Goal: Find specific page/section: Find specific page/section

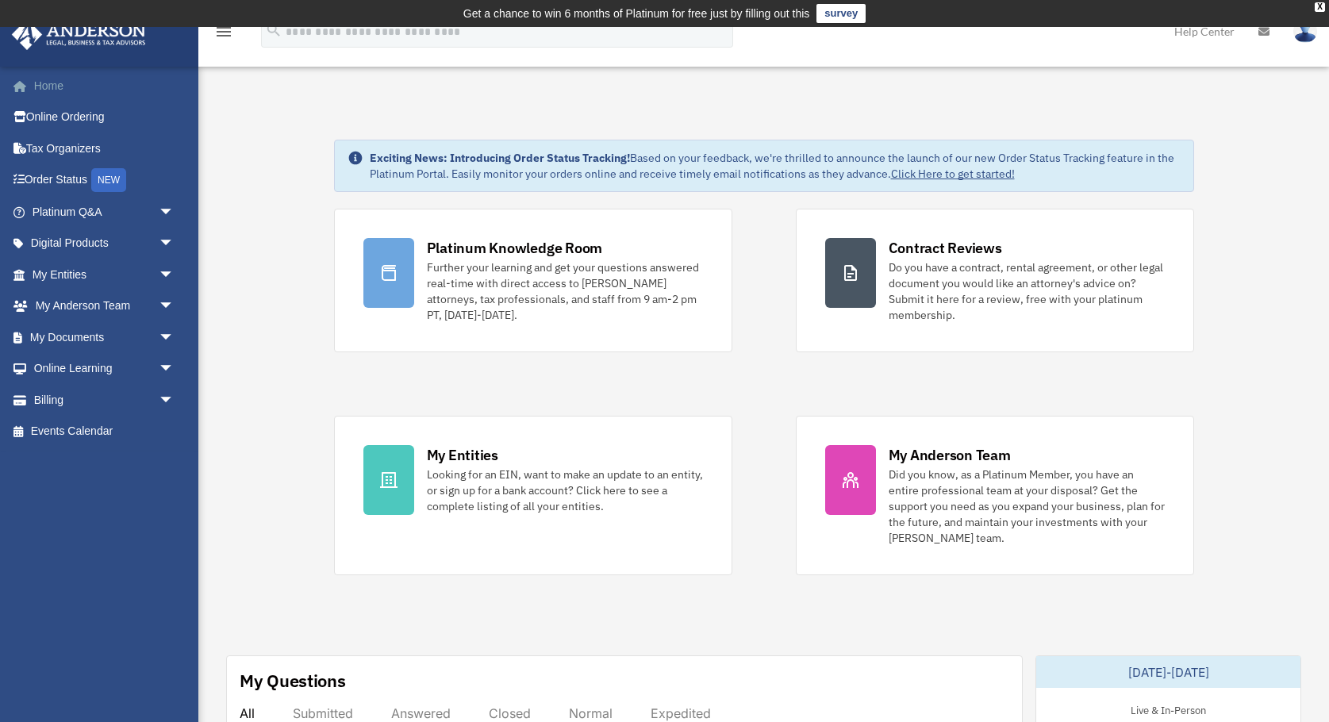
click at [66, 92] on link "Home" at bounding box center [104, 86] width 187 height 32
click at [67, 92] on link "Home" at bounding box center [104, 86] width 187 height 32
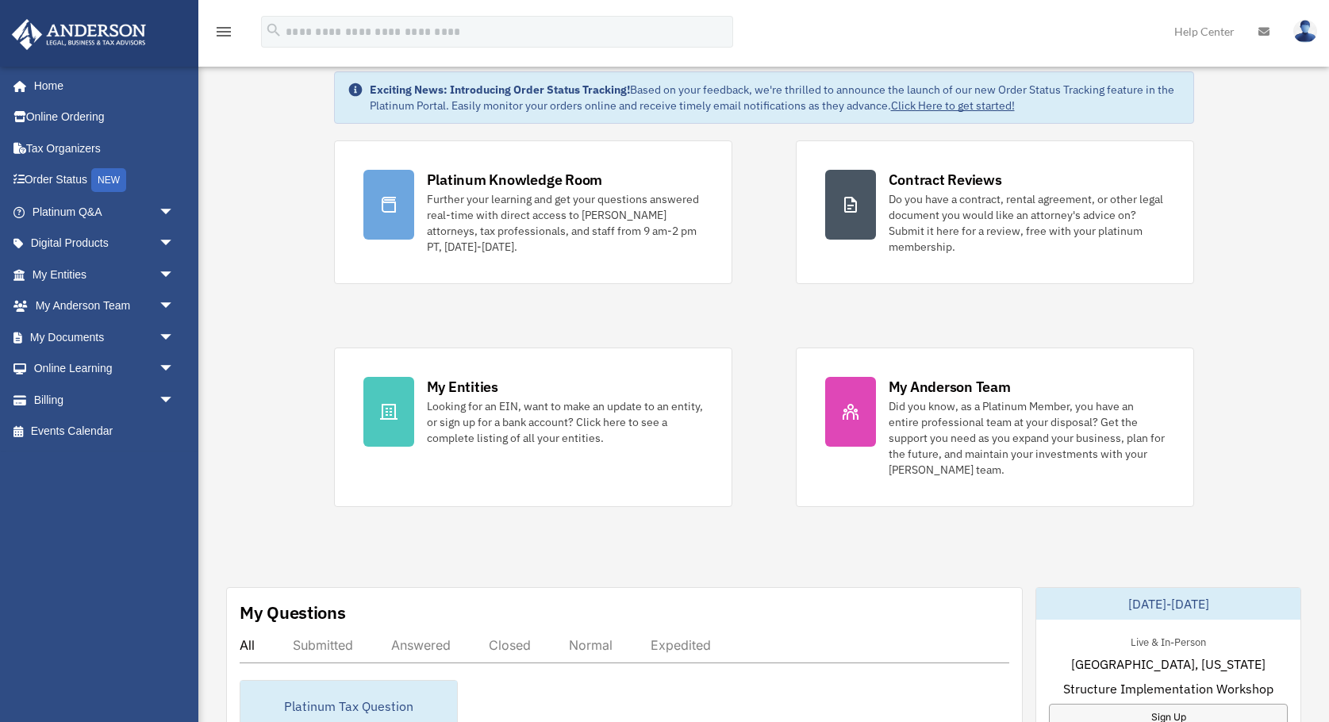
scroll to position [81, 0]
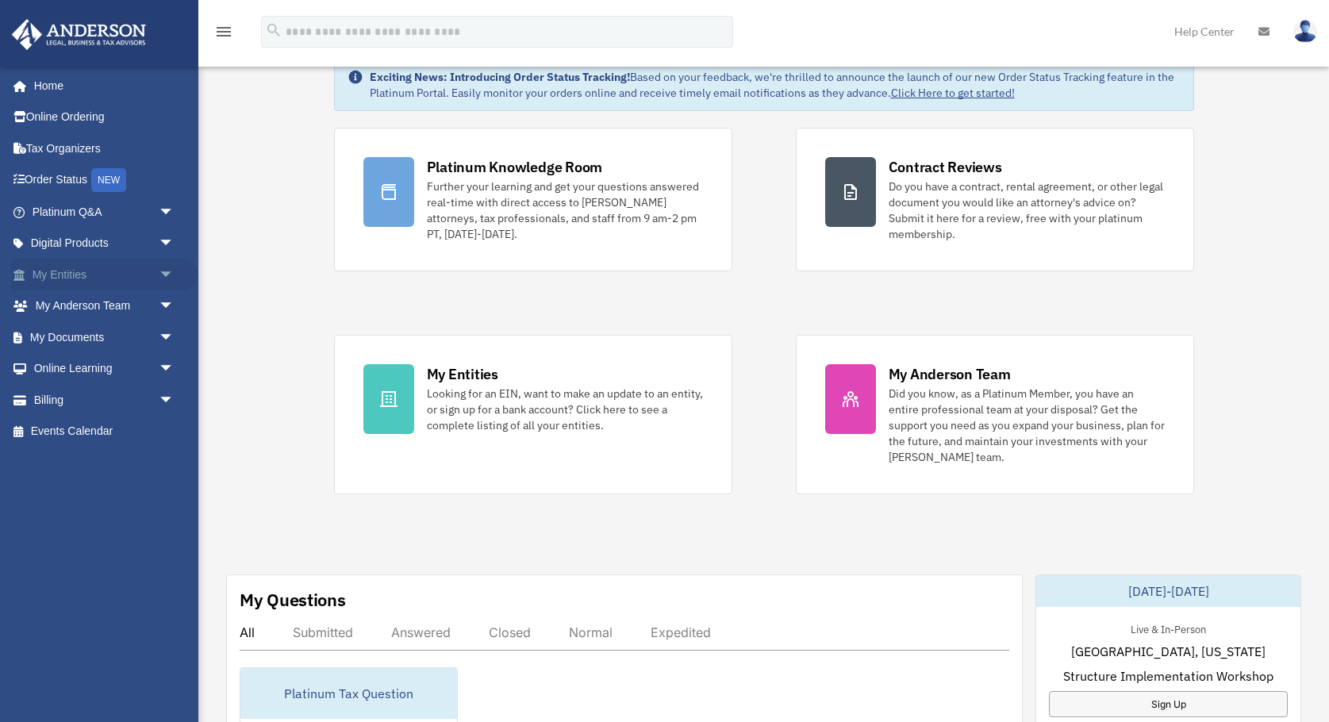
click at [167, 273] on span "arrow_drop_down" at bounding box center [175, 275] width 32 height 33
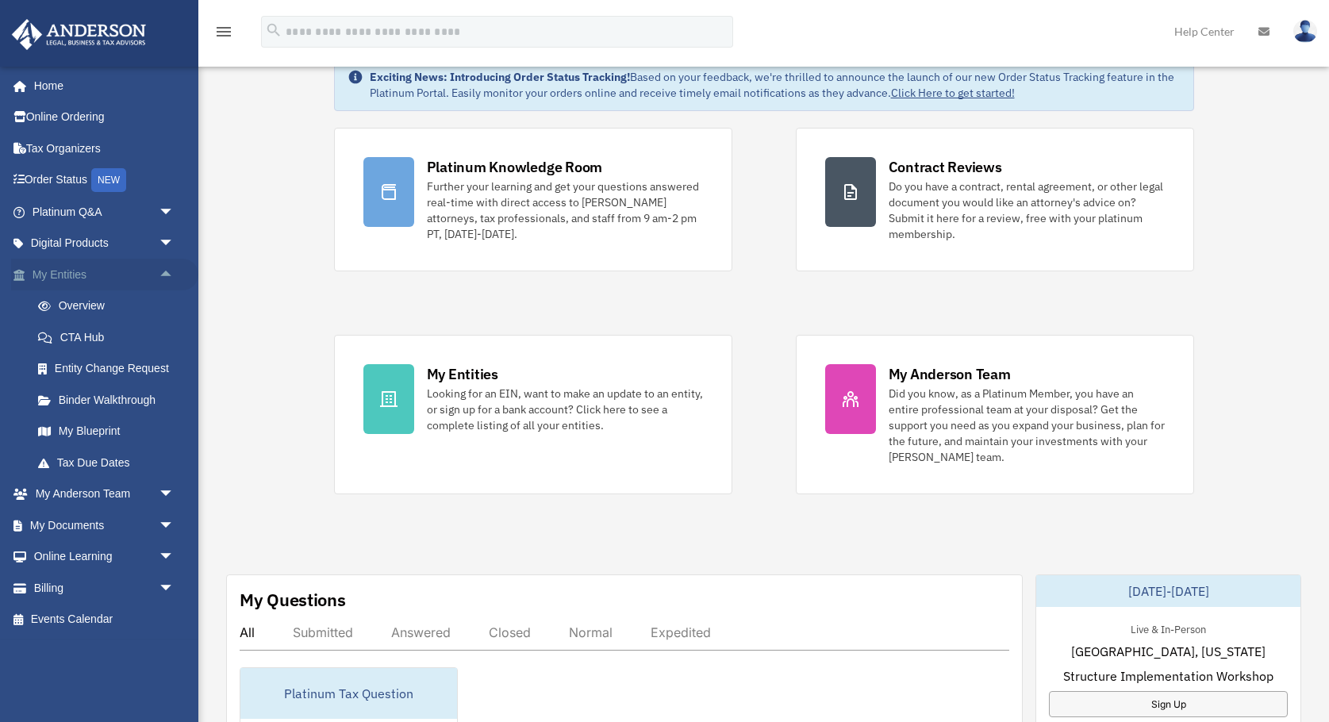
click at [167, 273] on span "arrow_drop_up" at bounding box center [175, 275] width 32 height 33
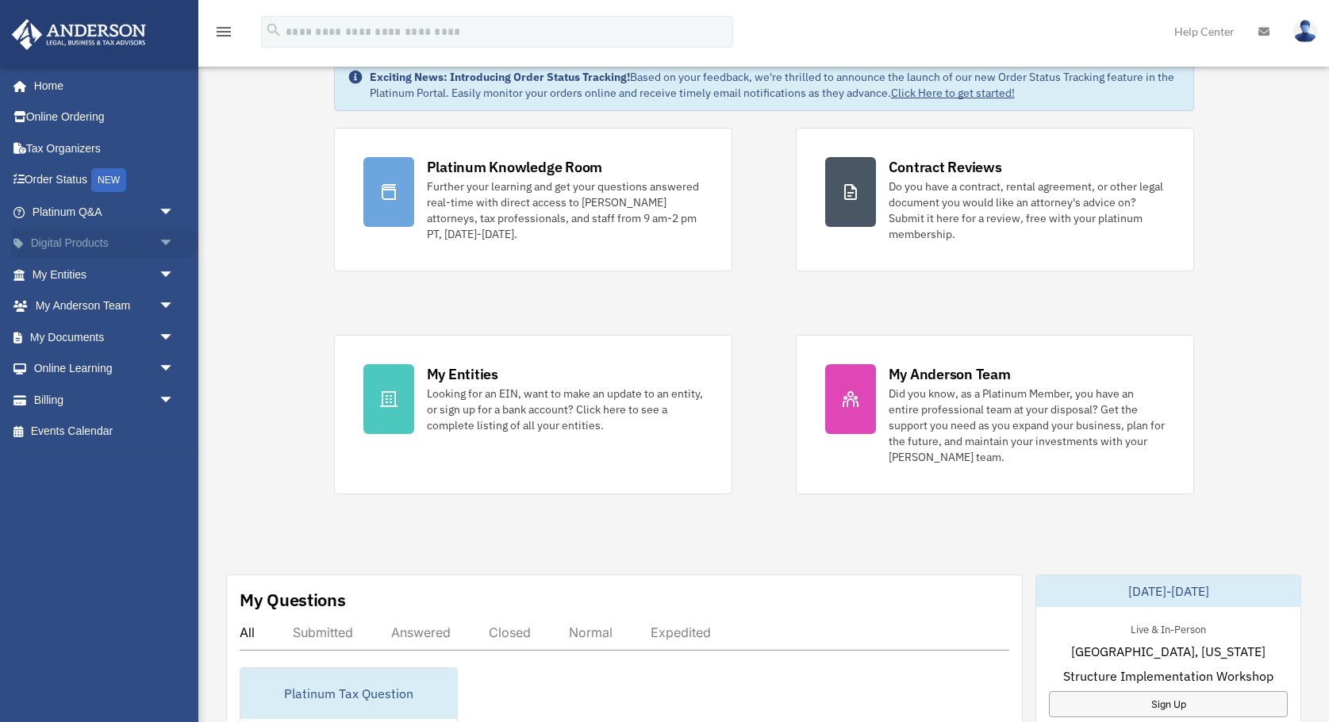
click at [163, 250] on span "arrow_drop_down" at bounding box center [175, 244] width 32 height 33
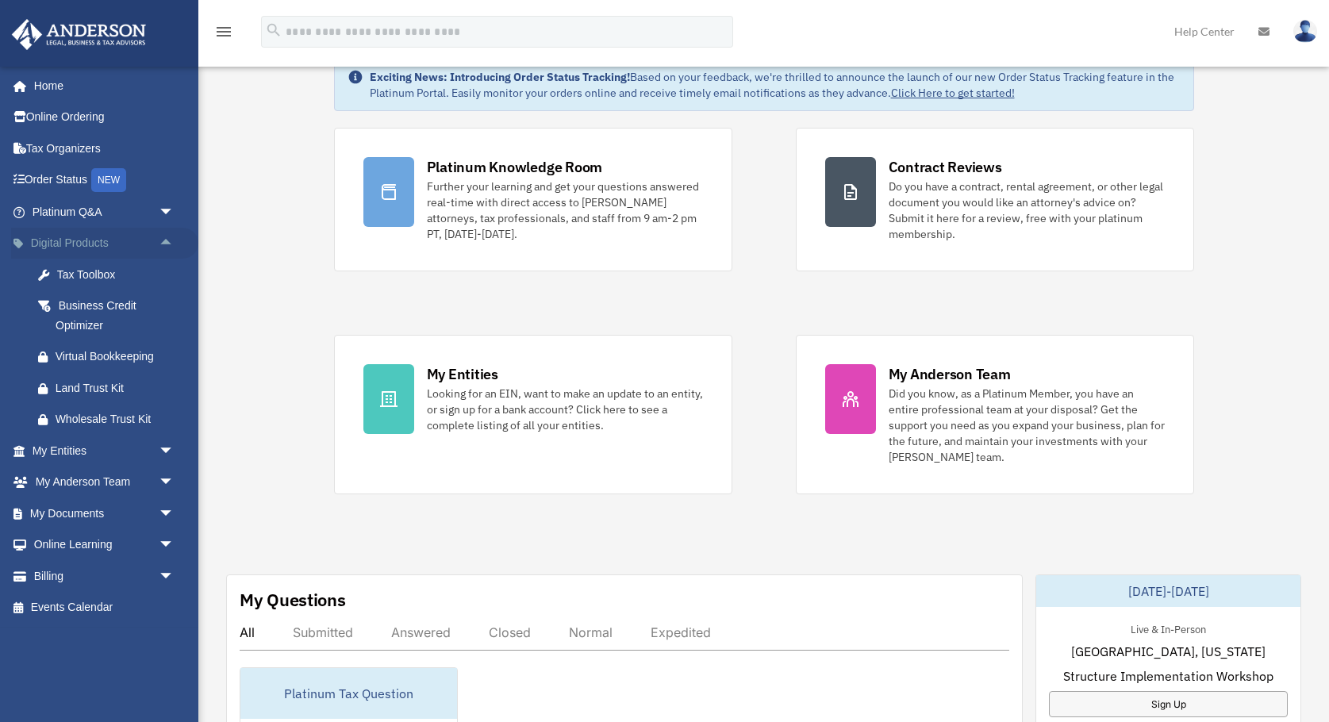
click at [163, 250] on span "arrow_drop_up" at bounding box center [175, 244] width 32 height 33
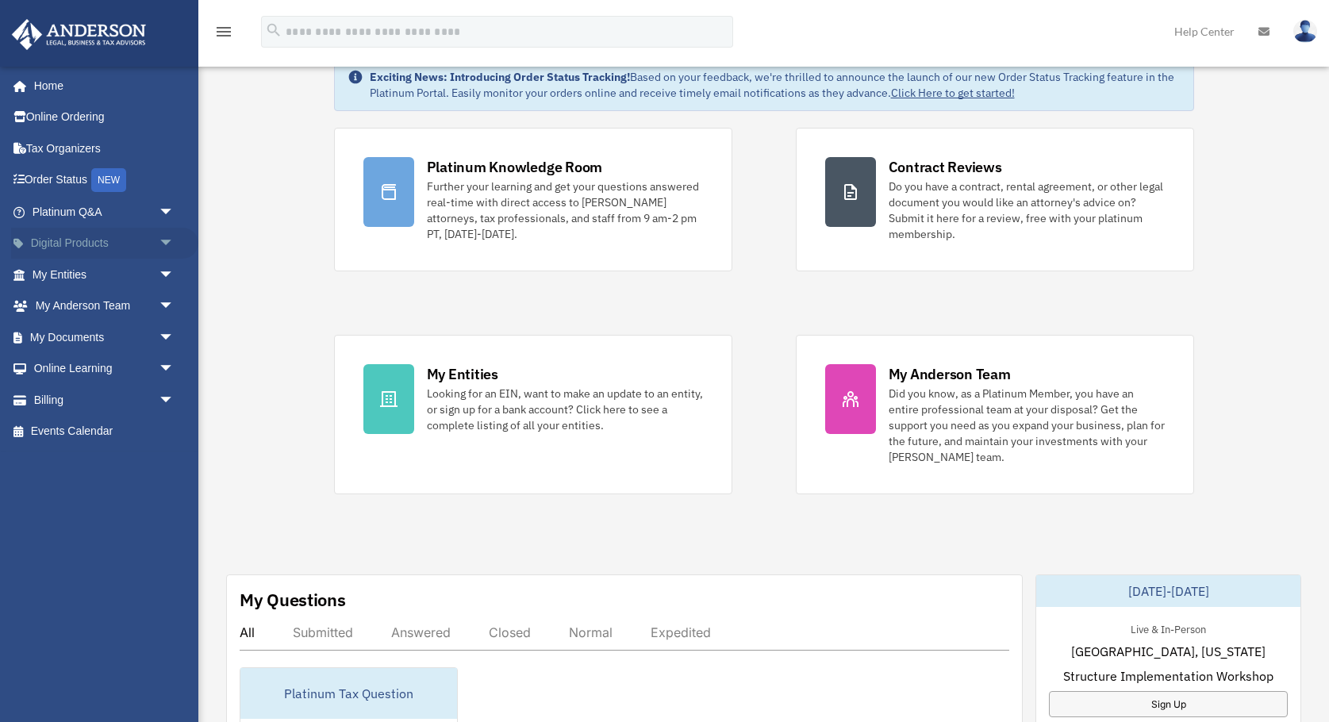
click at [163, 250] on span "arrow_drop_down" at bounding box center [175, 244] width 32 height 33
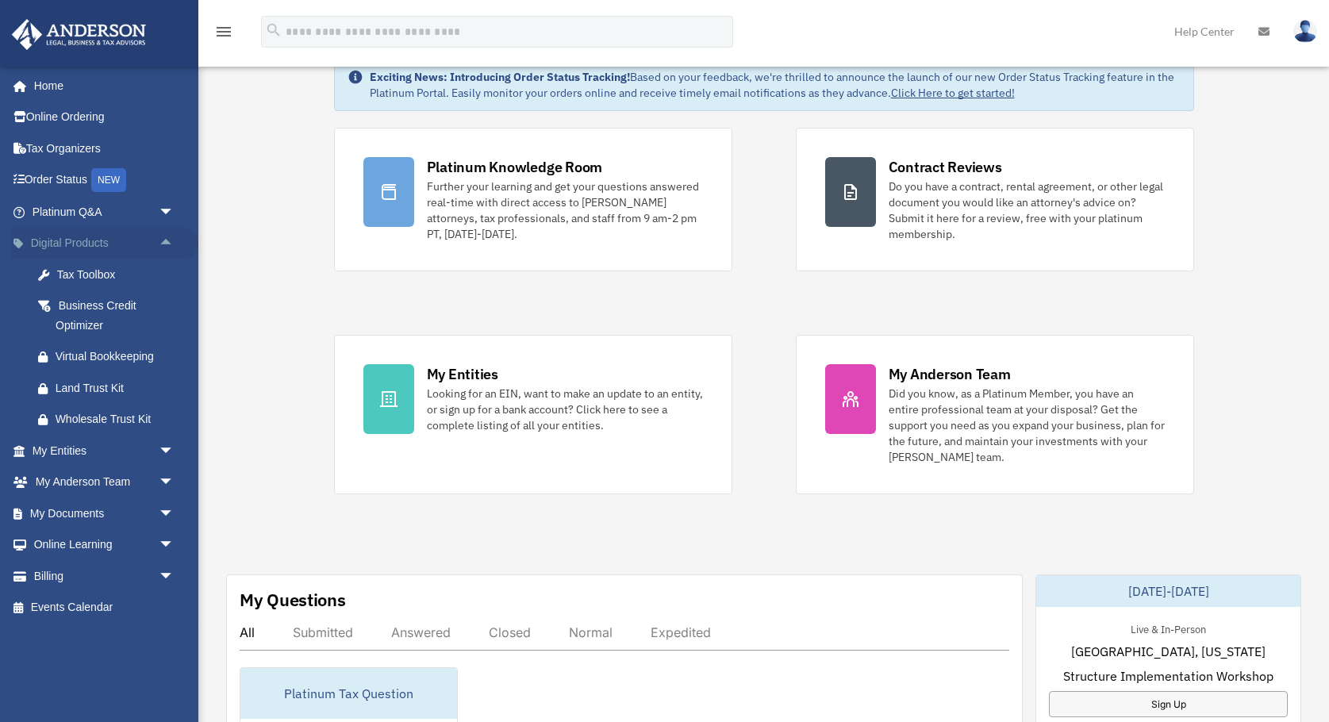
click at [163, 250] on span "arrow_drop_up" at bounding box center [175, 244] width 32 height 33
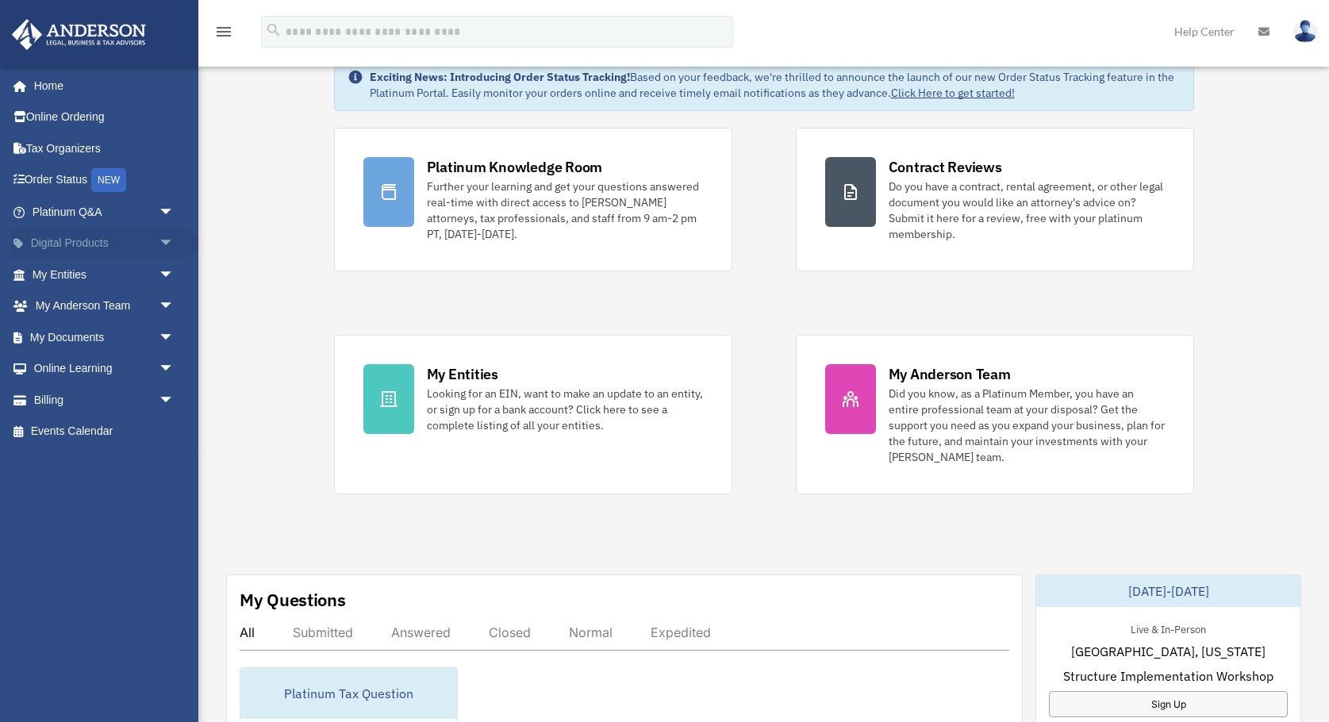
click at [163, 250] on span "arrow_drop_down" at bounding box center [175, 244] width 32 height 33
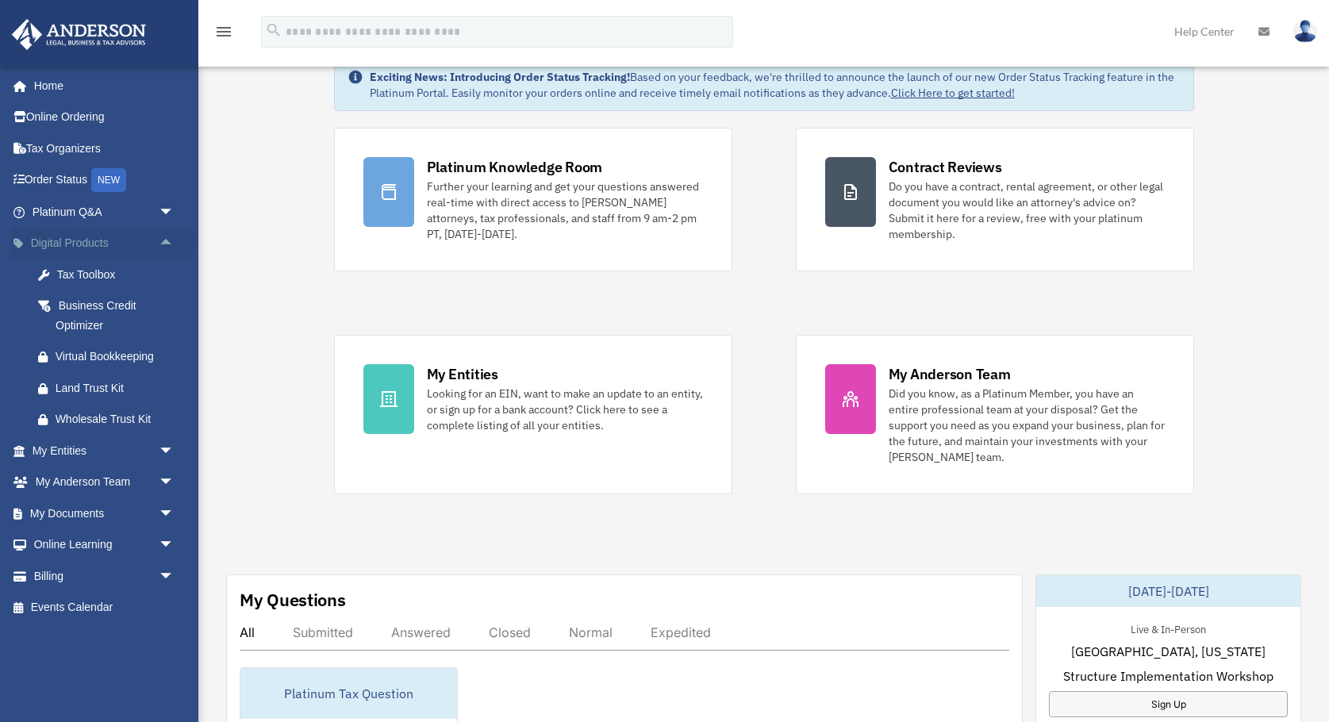
click at [163, 250] on span "arrow_drop_up" at bounding box center [175, 244] width 32 height 33
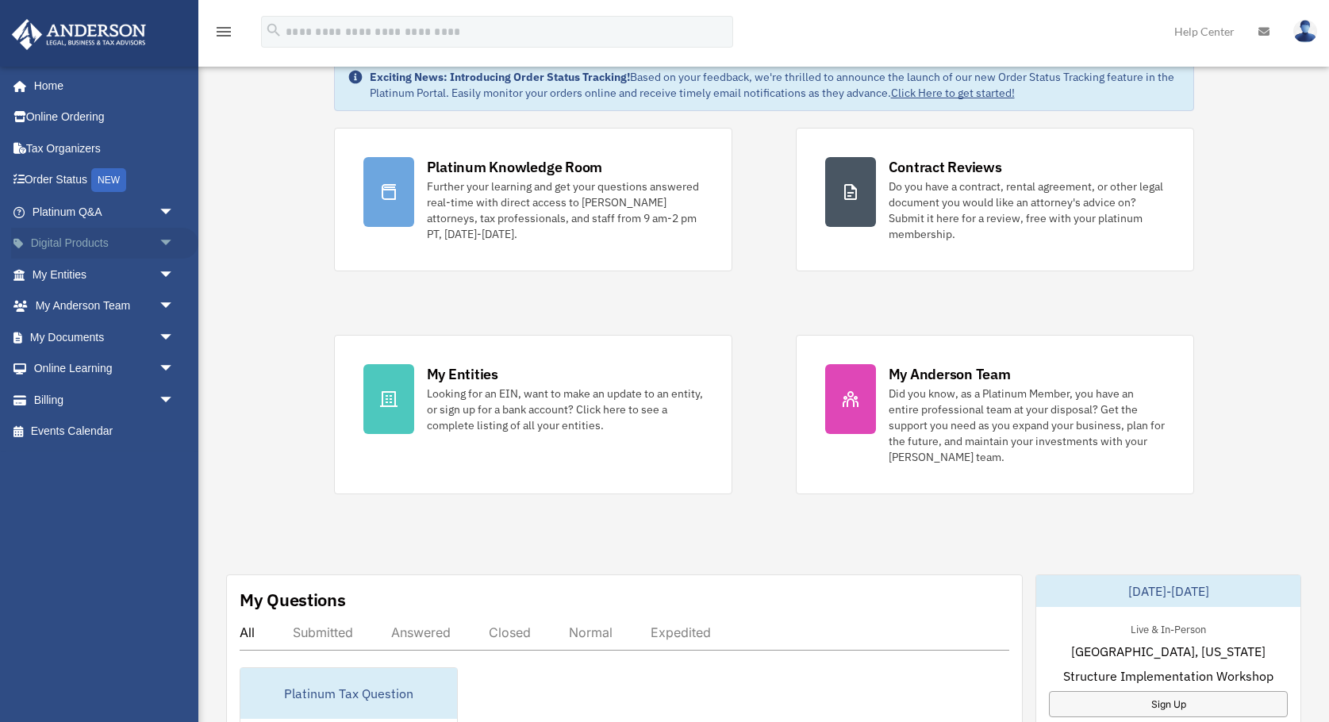
click at [163, 250] on span "arrow_drop_down" at bounding box center [175, 244] width 32 height 33
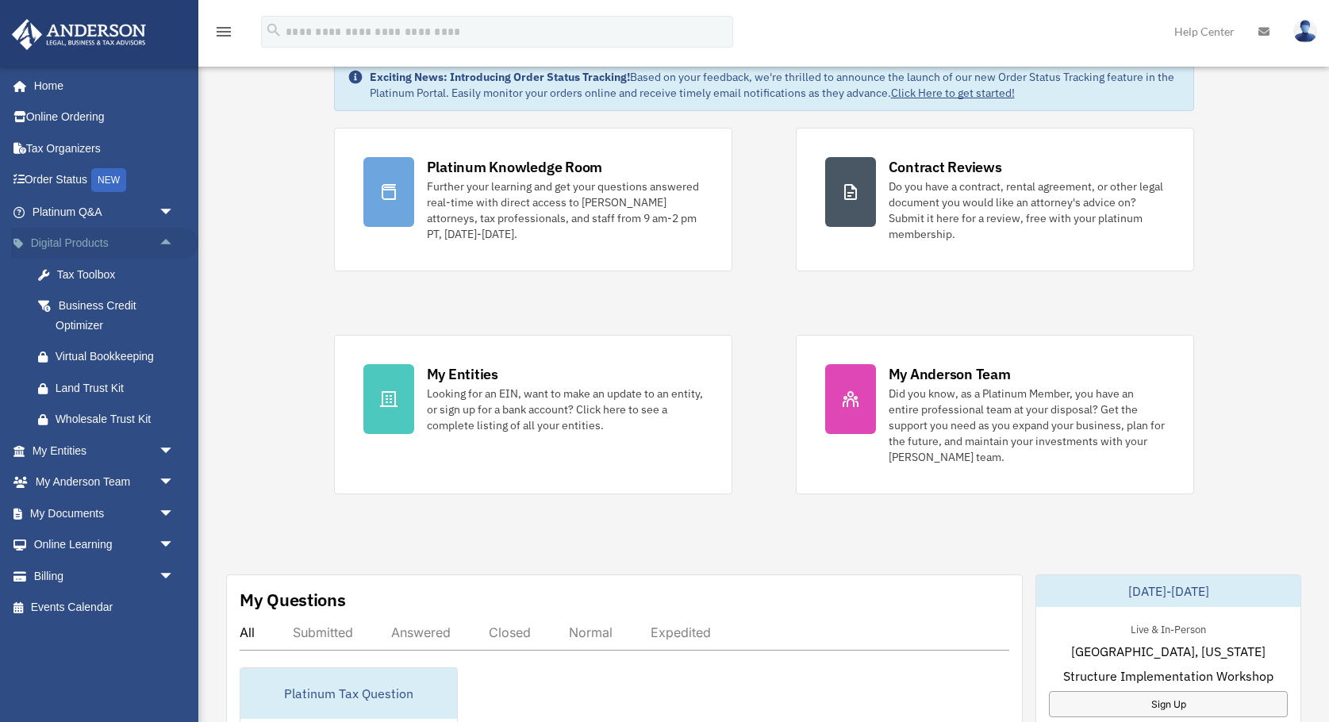
click at [163, 250] on span "arrow_drop_up" at bounding box center [175, 244] width 32 height 33
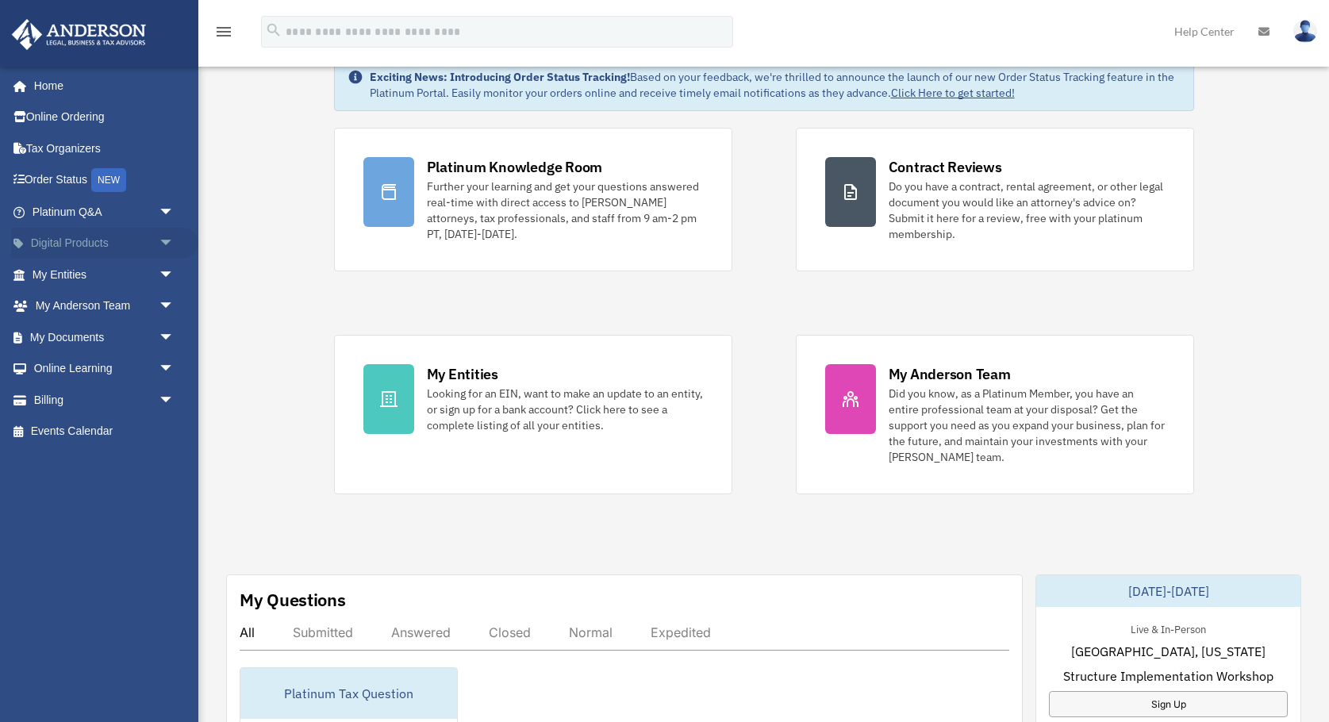
click at [167, 245] on span "arrow_drop_down" at bounding box center [175, 244] width 32 height 33
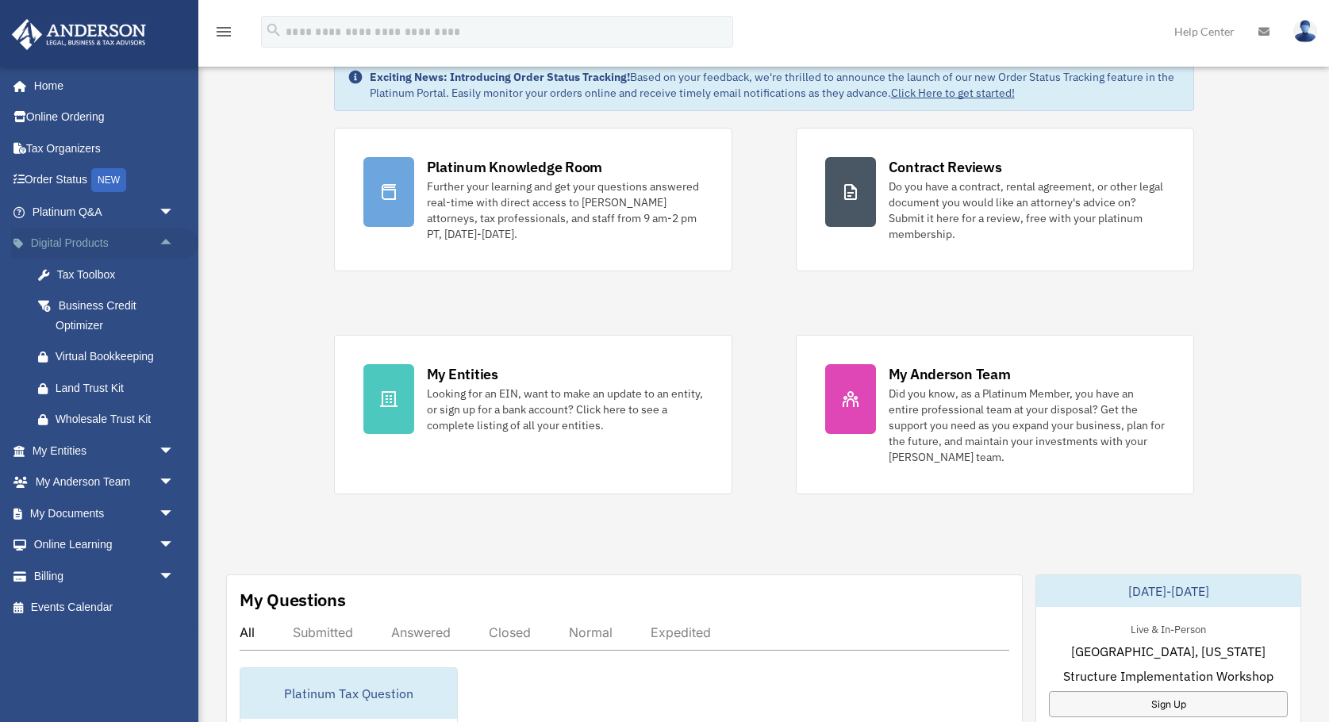
click at [167, 245] on span "arrow_drop_up" at bounding box center [175, 244] width 32 height 33
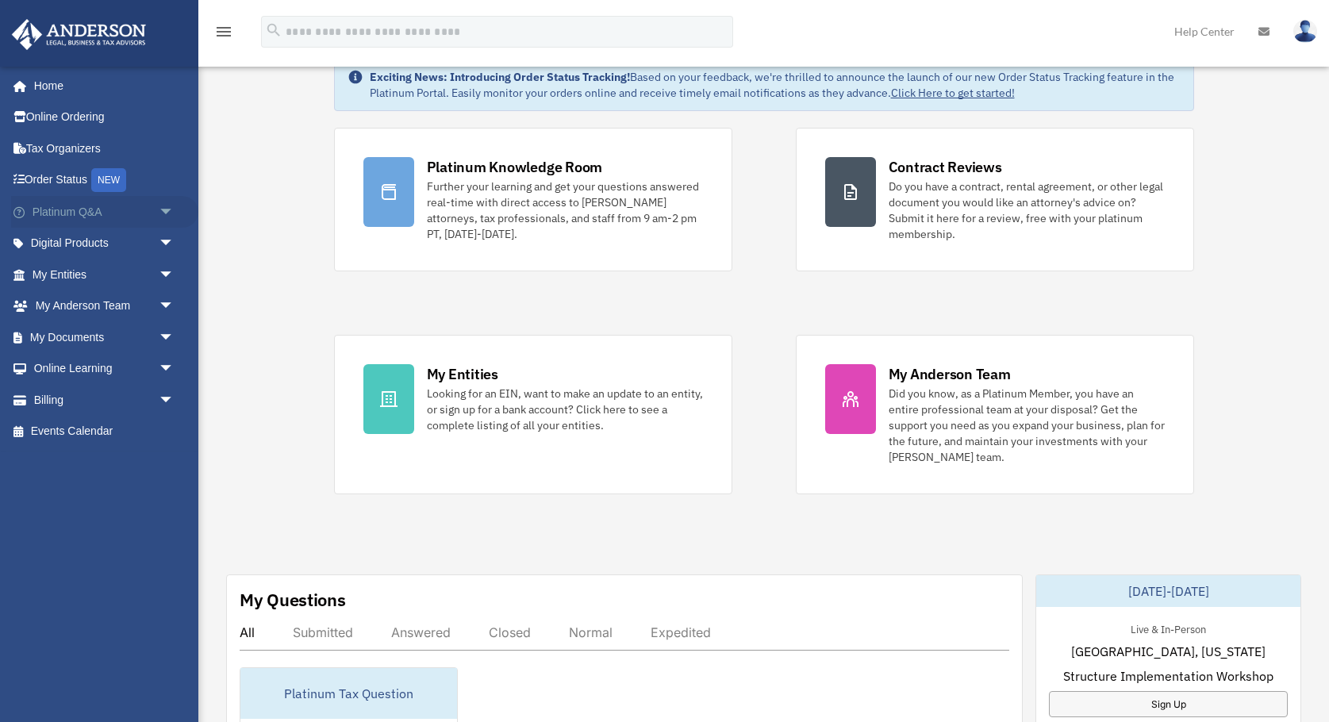
click at [160, 210] on span "arrow_drop_down" at bounding box center [175, 212] width 32 height 33
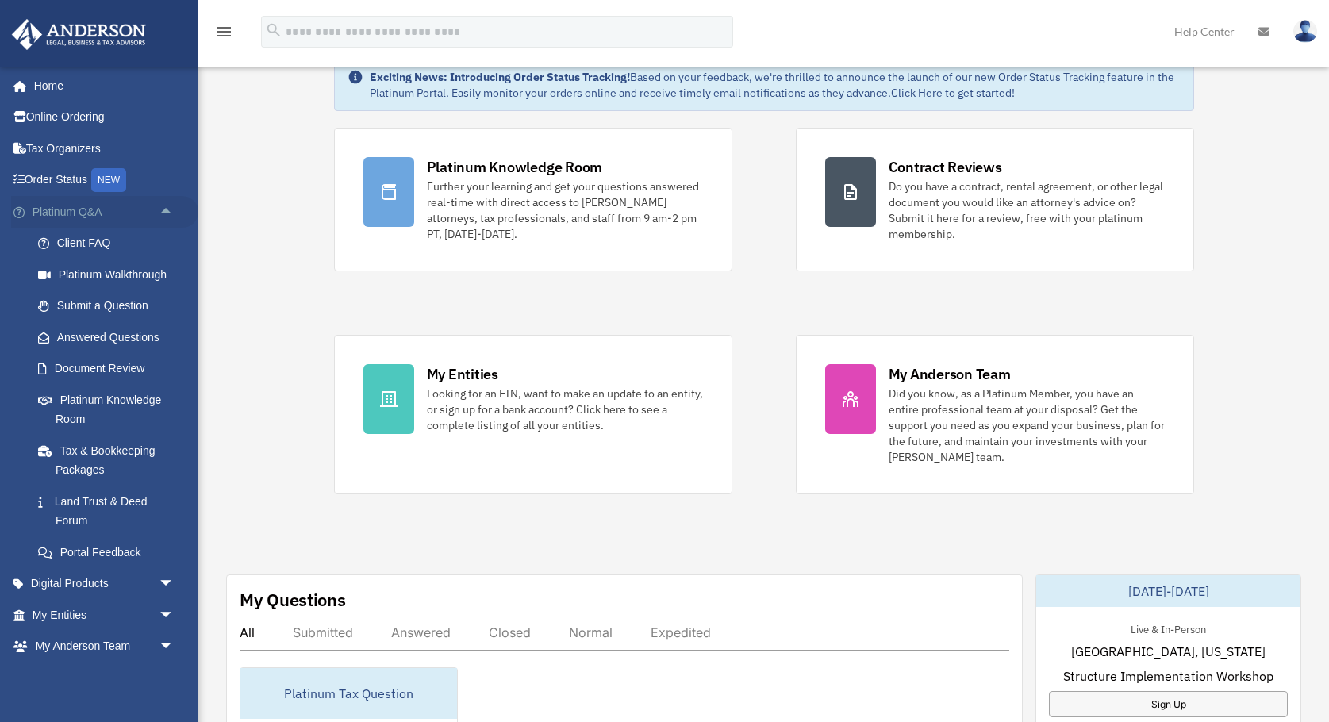
click at [160, 210] on span "arrow_drop_up" at bounding box center [175, 212] width 32 height 33
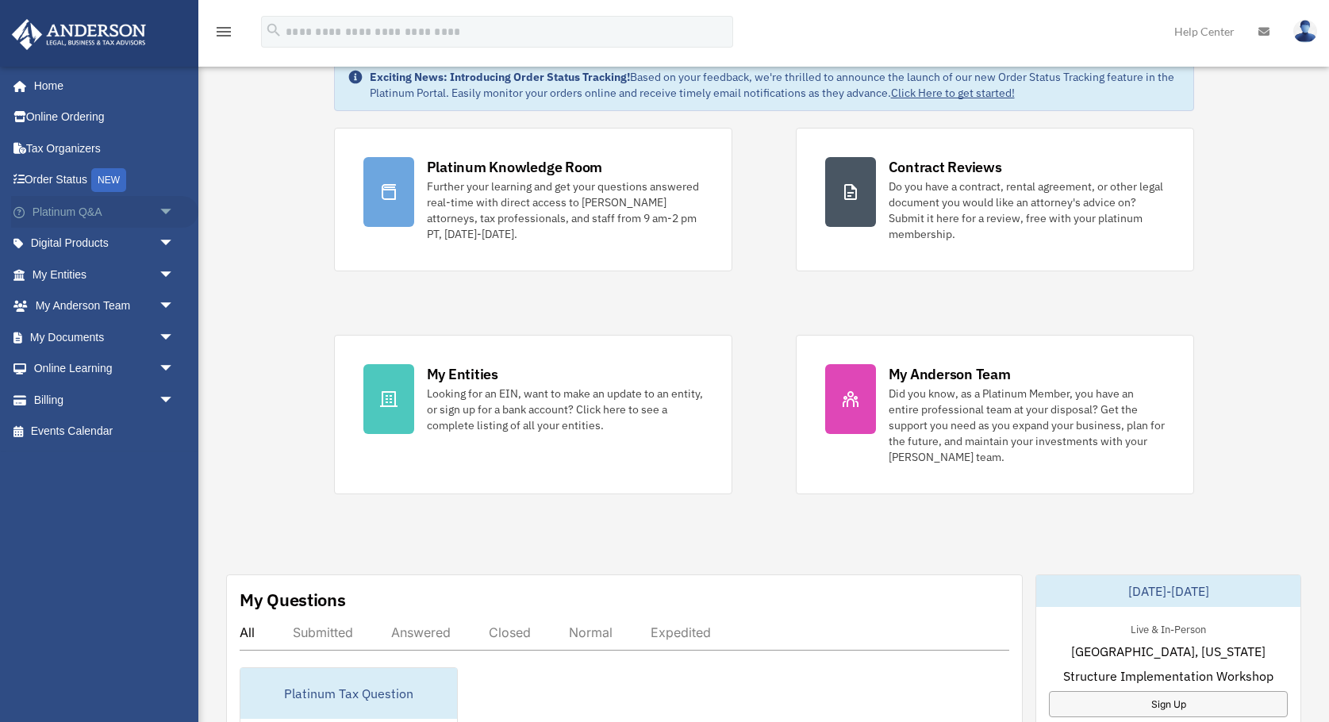
click at [160, 210] on span "arrow_drop_down" at bounding box center [175, 212] width 32 height 33
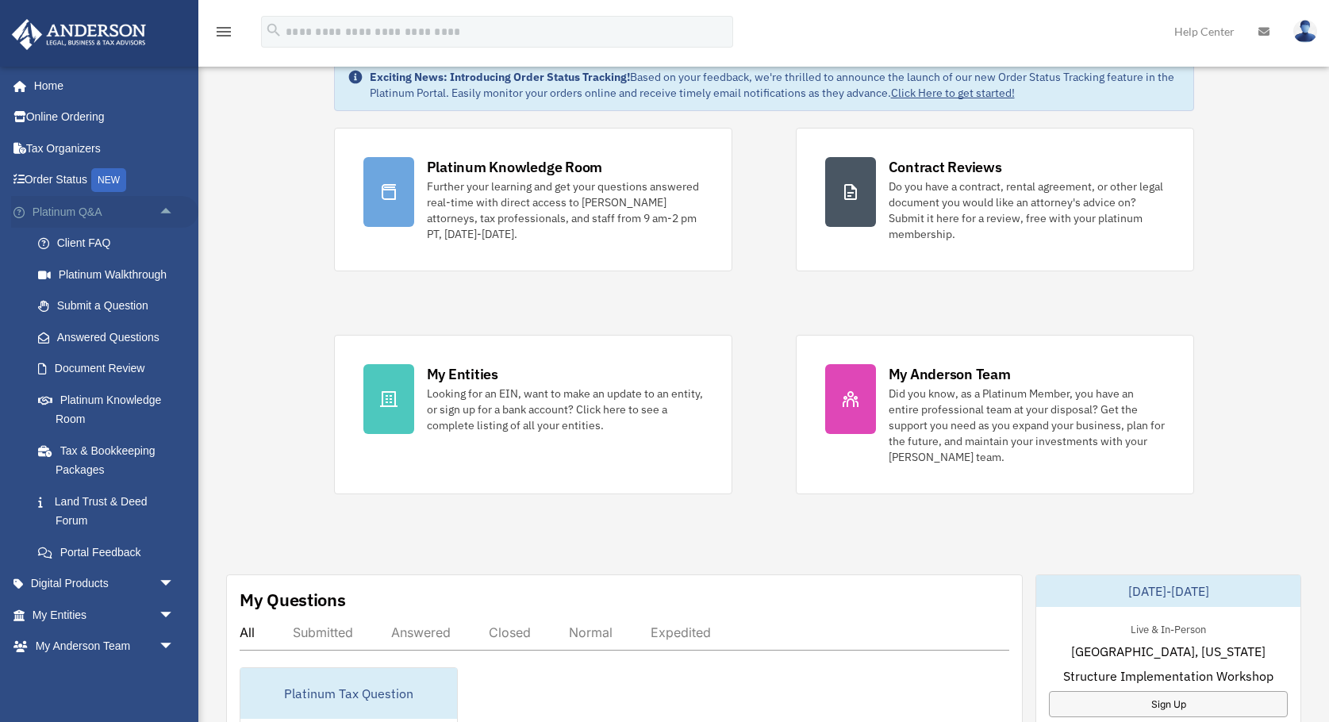
click at [161, 210] on span "arrow_drop_up" at bounding box center [175, 212] width 32 height 33
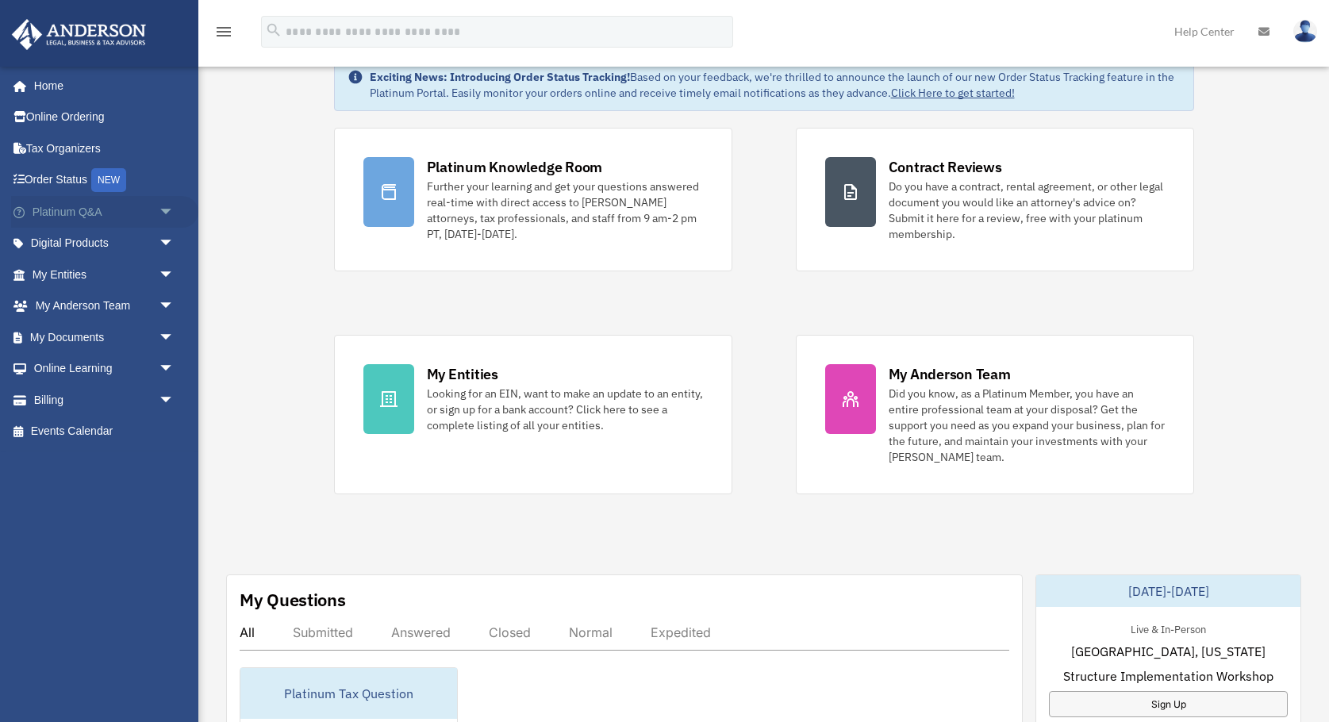
click at [161, 210] on span "arrow_drop_down" at bounding box center [175, 212] width 32 height 33
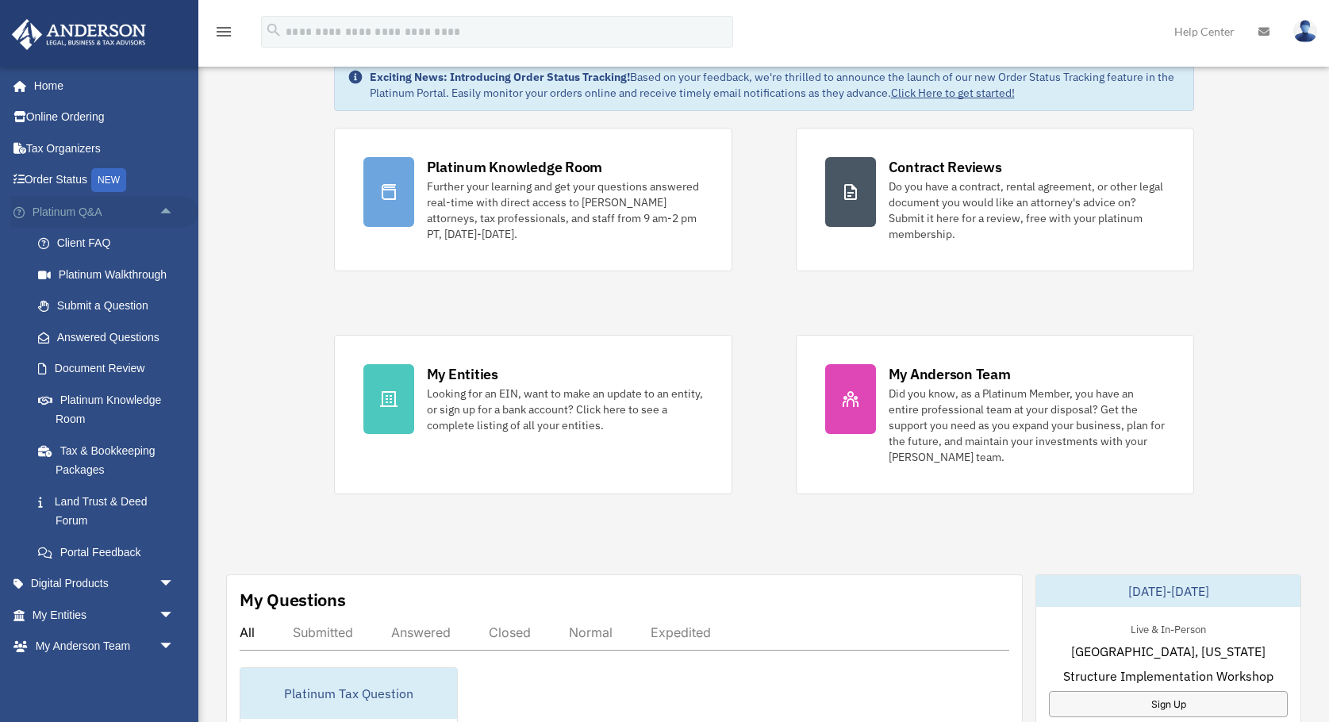
click at [161, 210] on span "arrow_drop_up" at bounding box center [175, 212] width 32 height 33
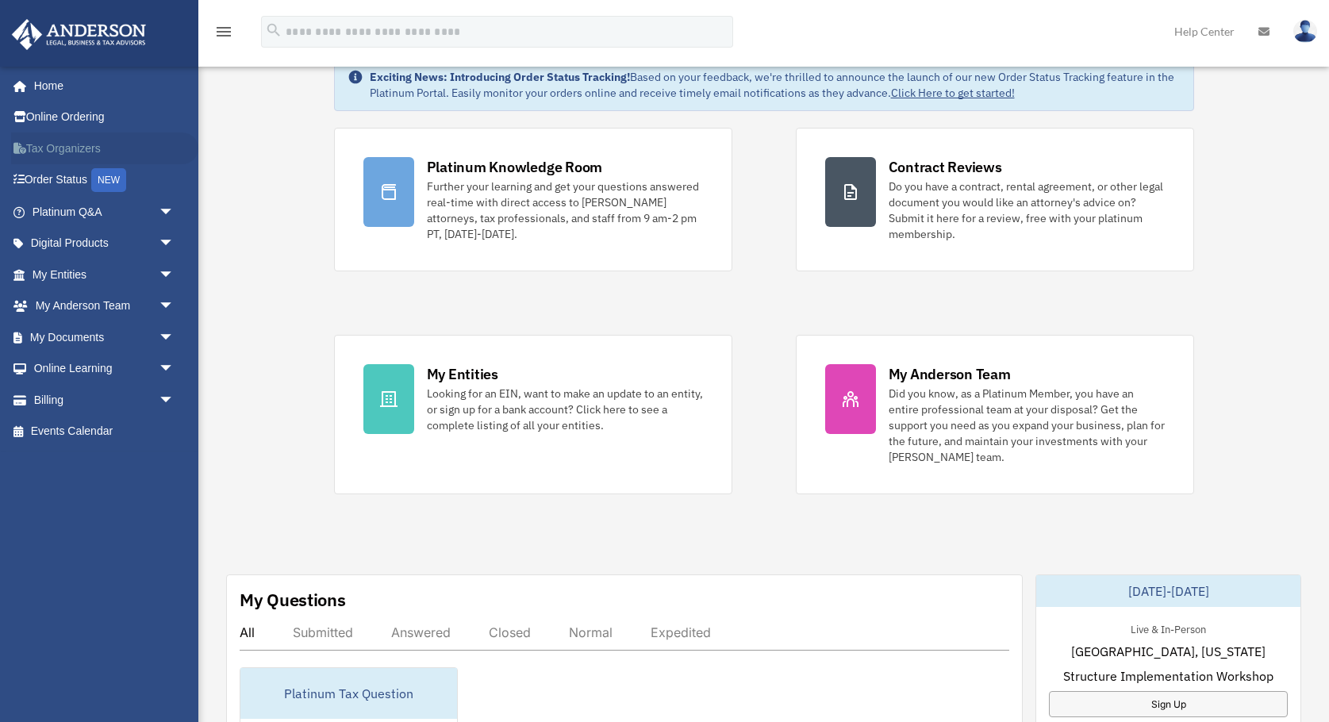
click at [67, 159] on link "Tax Organizers" at bounding box center [104, 149] width 187 height 32
